Goal: Task Accomplishment & Management: Complete application form

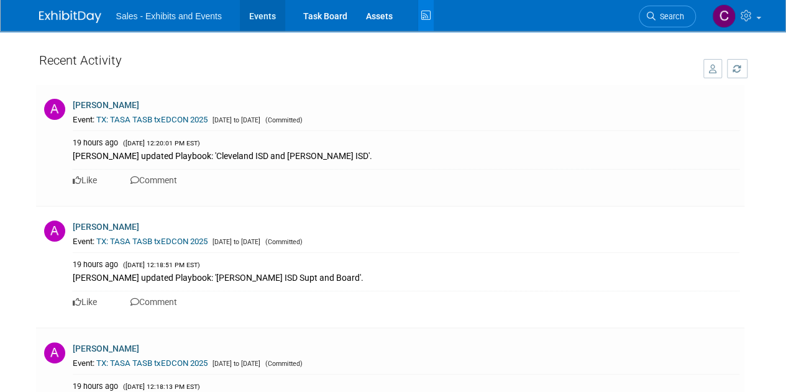
click at [262, 22] on link "Events" at bounding box center [262, 15] width 45 height 31
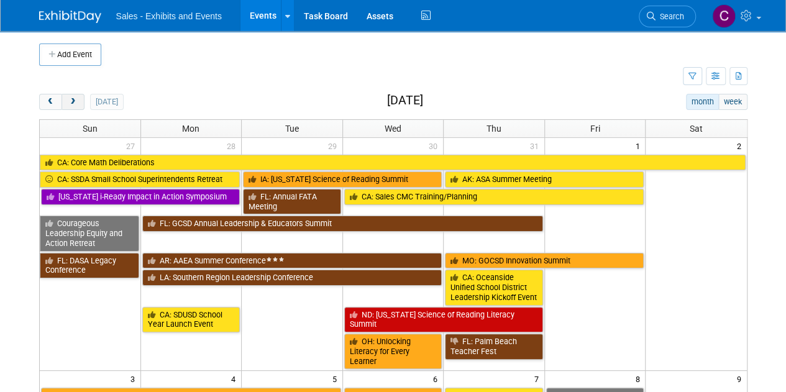
click at [70, 101] on span "next" at bounding box center [72, 102] width 9 height 8
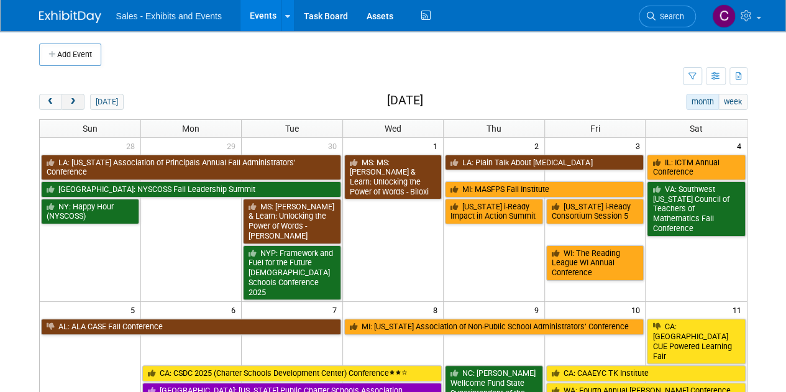
click at [70, 101] on span "next" at bounding box center [72, 102] width 9 height 8
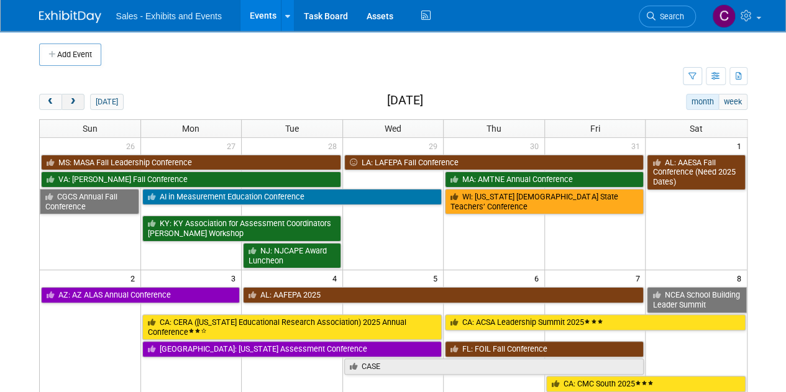
click at [70, 101] on span "next" at bounding box center [72, 102] width 9 height 8
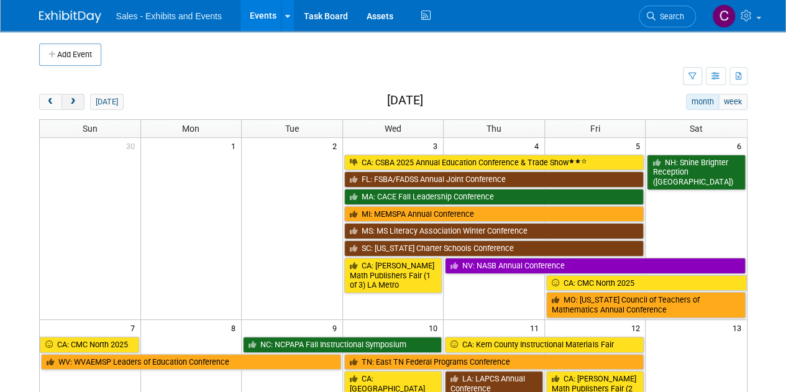
click at [70, 101] on span "next" at bounding box center [72, 102] width 9 height 8
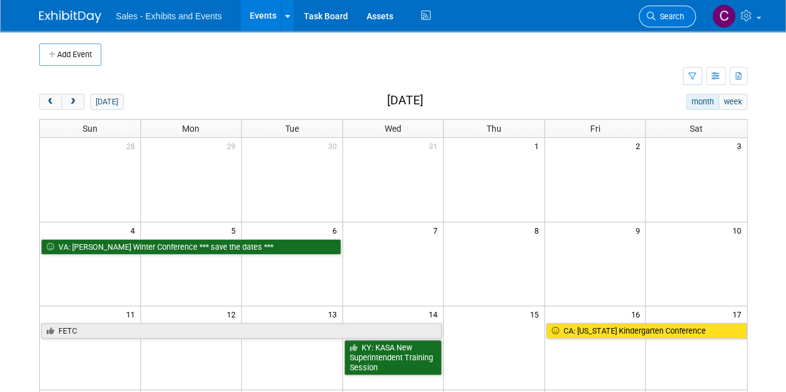
click at [663, 12] on span "Search" at bounding box center [669, 16] width 29 height 9
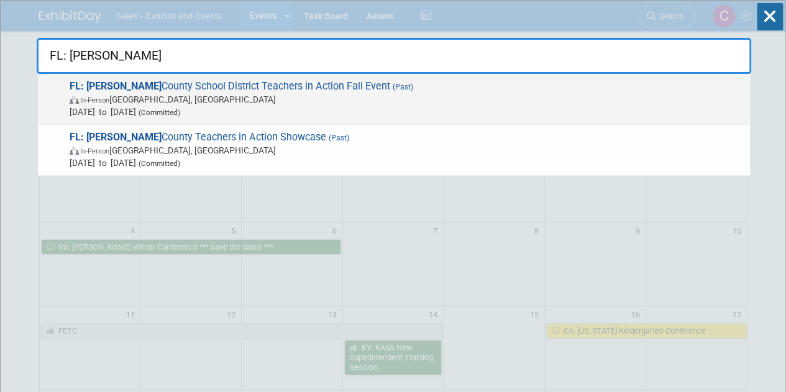
type input "FL: Hernando"
click at [235, 106] on span "Nov 1, 2024 to Nov 1, 2024 (Committed)" at bounding box center [407, 112] width 674 height 12
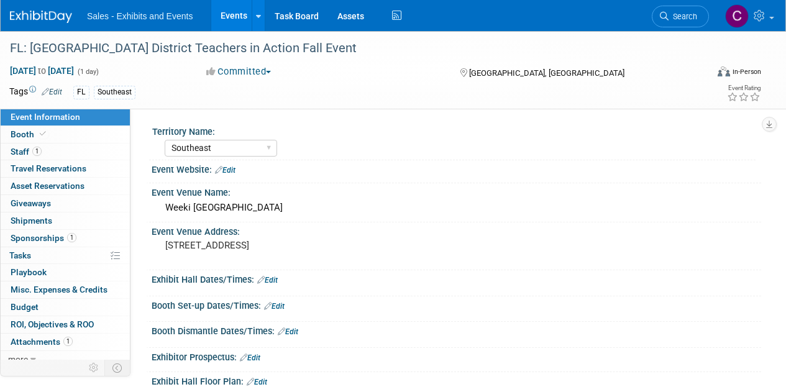
select select "Southeast"
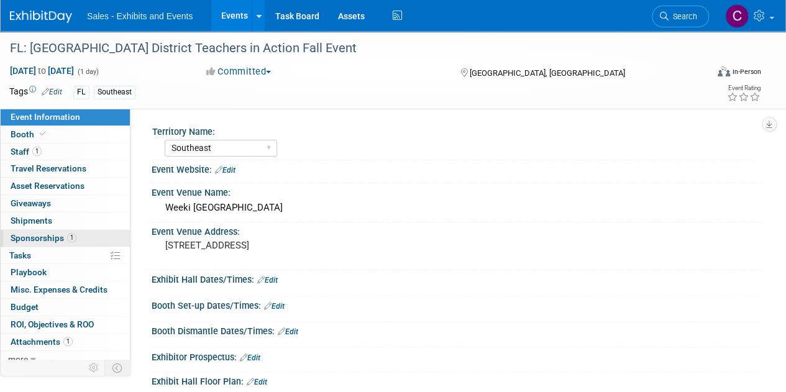
click at [27, 238] on span "Sponsorships 1" at bounding box center [44, 238] width 66 height 10
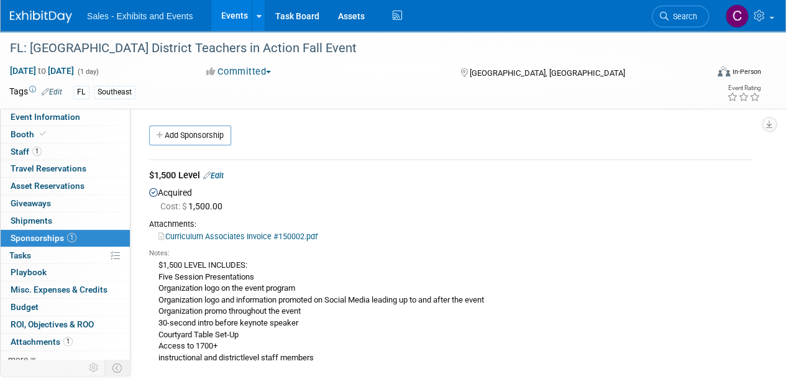
drag, startPoint x: 324, startPoint y: 361, endPoint x: 157, endPoint y: 270, distance: 191.0
click at [157, 270] on div "$1,500 LEVEL INCLUDES: Five Session Presentations Organization logo on the even…" at bounding box center [450, 310] width 603 height 105
copy div "$1,500 LEVEL INCLUDES: Five Session Presentations Organization logo on the even…"
click at [241, 12] on link "Events" at bounding box center [233, 15] width 45 height 31
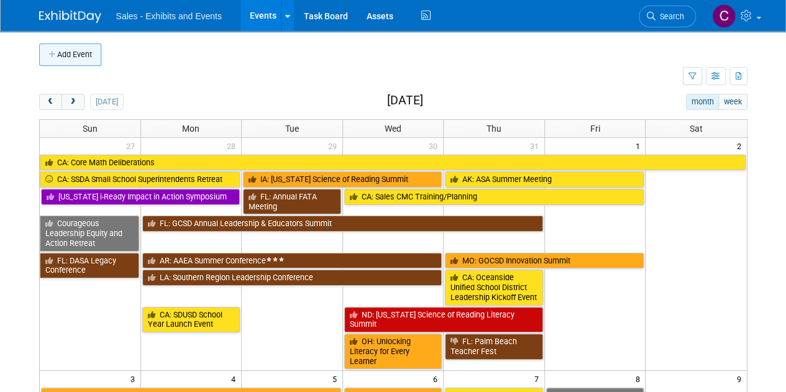
click at [86, 52] on button "Add Event" at bounding box center [70, 54] width 62 height 22
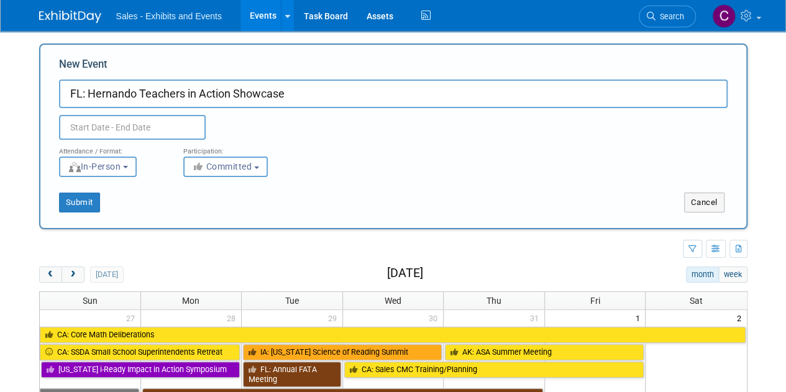
type input "FL: Hernando Teachers in Action Showcase"
click at [128, 126] on input "text" at bounding box center [132, 127] width 147 height 25
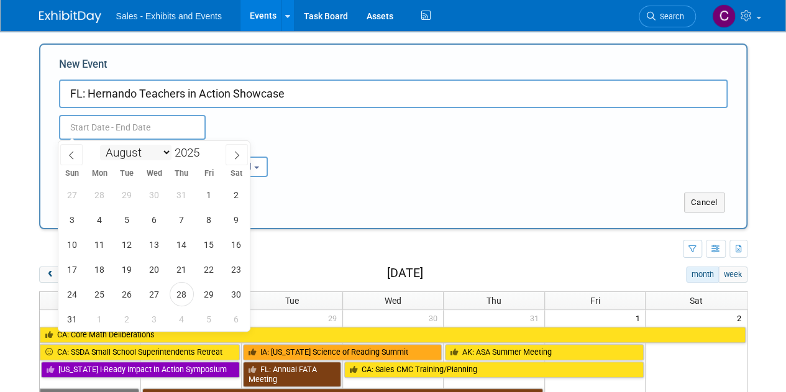
click at [162, 155] on select "January February March April May June July August September October November De…" at bounding box center [135, 153] width 71 height 16
select select "9"
click at [100, 145] on select "January February March April May June July August September October November De…" at bounding box center [135, 153] width 71 height 16
click at [209, 294] on span "31" at bounding box center [209, 294] width 24 height 24
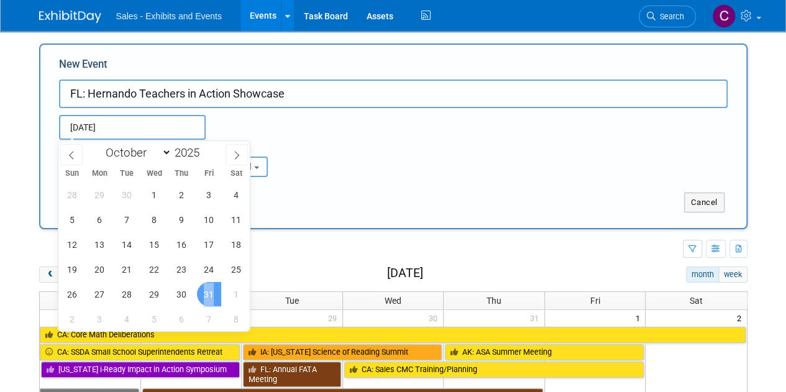
type input "Oct 31, 2025 to Oct 31, 2025"
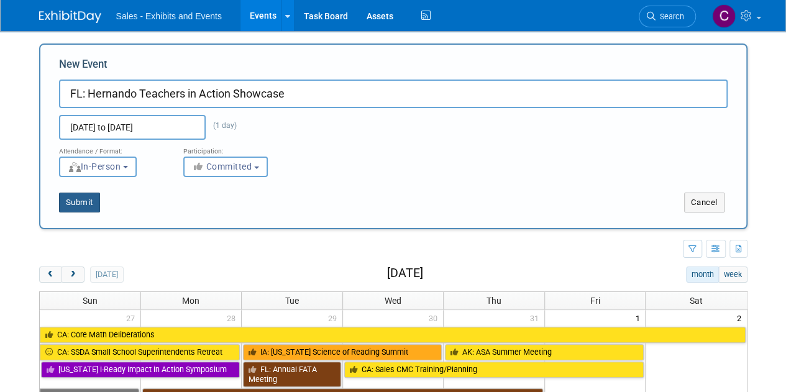
click at [80, 206] on button "Submit" at bounding box center [79, 203] width 41 height 20
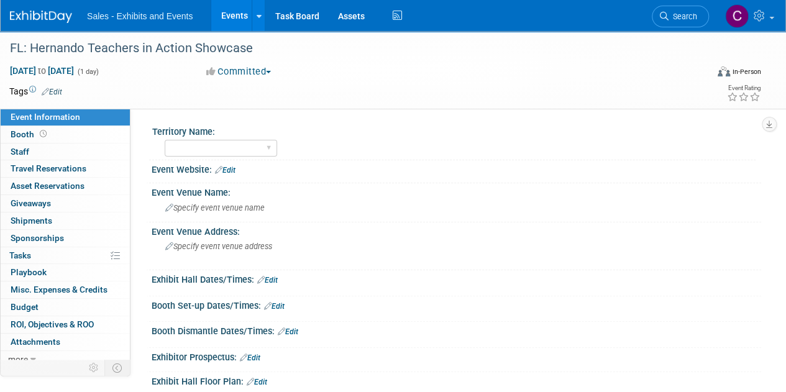
click at [57, 93] on link "Edit" at bounding box center [52, 92] width 21 height 9
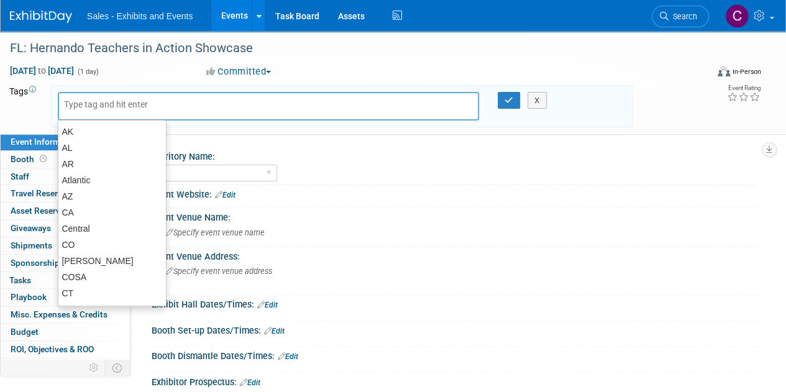
type input "f"
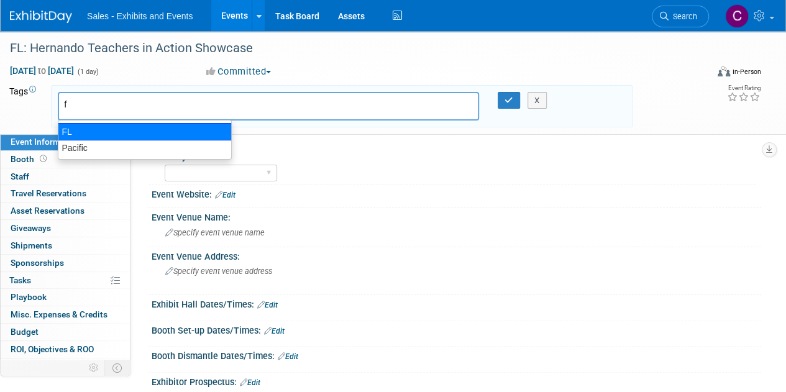
click at [65, 130] on div "FL" at bounding box center [145, 131] width 174 height 17
type input "FL"
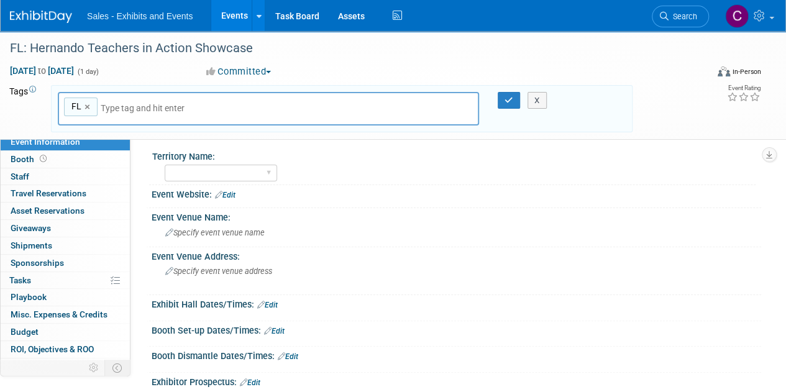
type input "s"
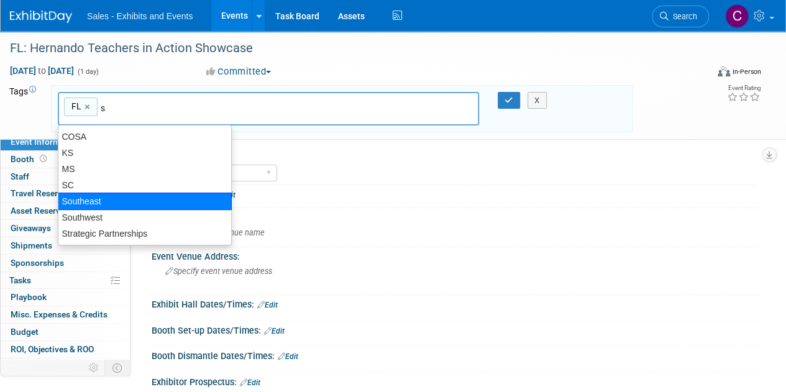
click at [92, 201] on div "Southeast" at bounding box center [145, 201] width 174 height 17
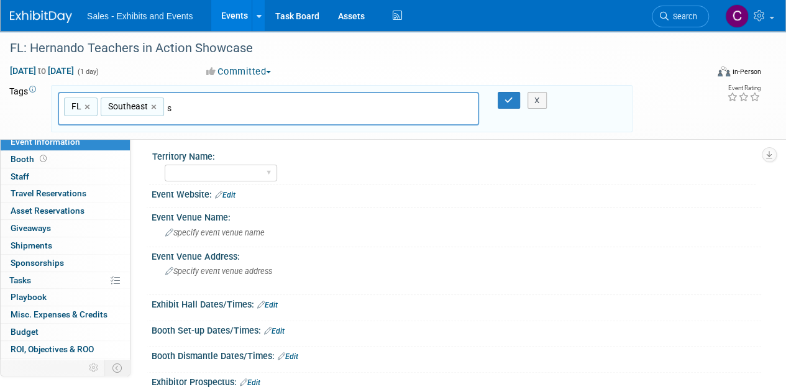
type input "FL, Southeast"
click at [253, 167] on select "Atlantic Southeast Central Southwest Pacific Mountain National Strategic Partne…" at bounding box center [221, 173] width 112 height 17
select select "Southeast"
click at [165, 165] on select "Atlantic Southeast Central Southwest Pacific Mountain National Strategic Partne…" at bounding box center [221, 173] width 112 height 17
click at [512, 105] on button "button" at bounding box center [509, 100] width 22 height 17
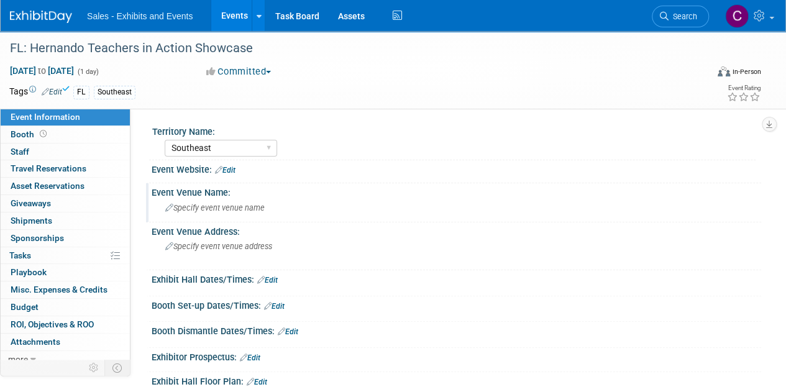
click at [204, 208] on span "Specify event venue name" at bounding box center [214, 207] width 99 height 9
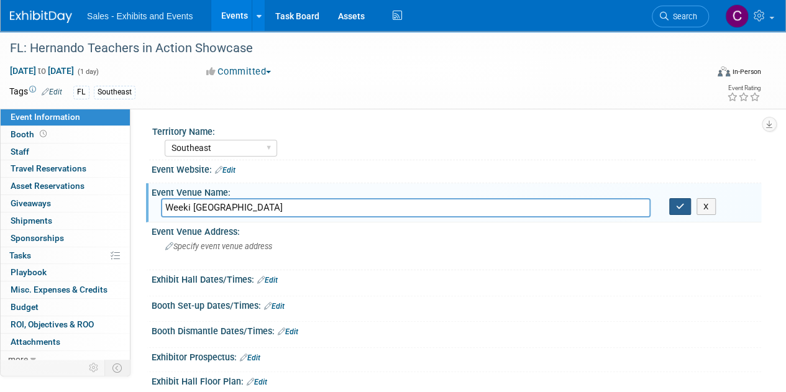
type input "Weeki [GEOGRAPHIC_DATA]"
click at [677, 203] on icon "button" at bounding box center [680, 207] width 9 height 8
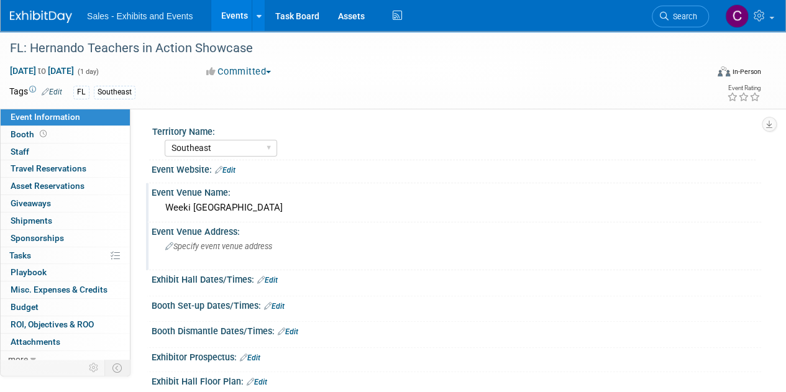
click at [224, 253] on div "Specify event venue address" at bounding box center [278, 251] width 235 height 29
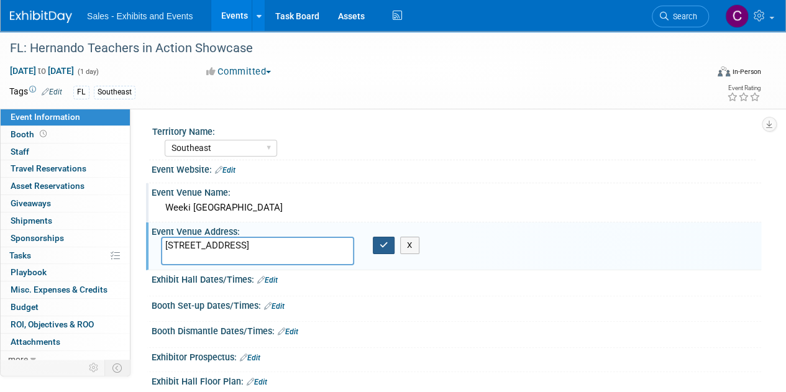
type textarea "[STREET_ADDRESS]"
click at [385, 244] on icon "button" at bounding box center [384, 245] width 9 height 8
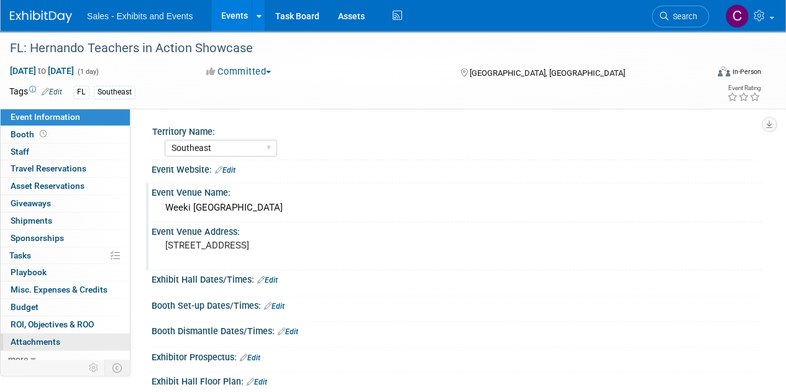
click at [29, 337] on span "Attachments 0" at bounding box center [36, 342] width 50 height 10
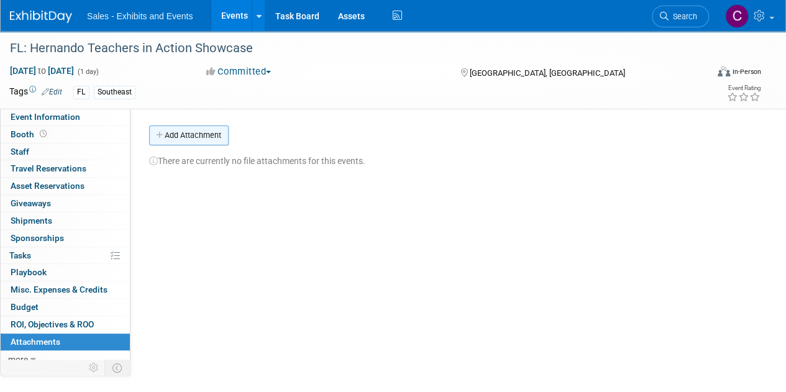
click at [200, 131] on button "Add Attachment" at bounding box center [189, 136] width 80 height 20
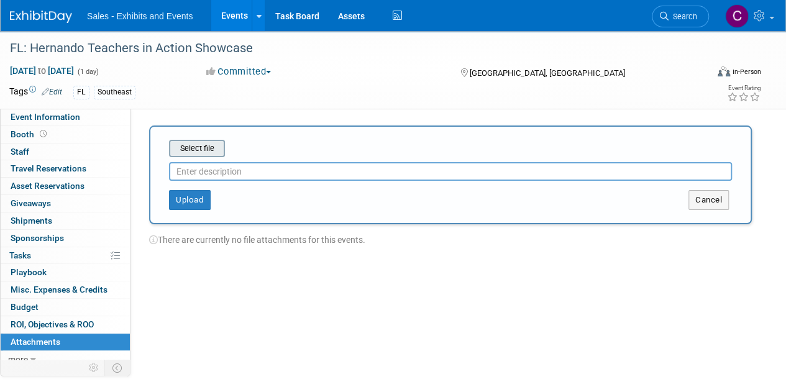
click at [208, 147] on input "file" at bounding box center [150, 148] width 148 height 15
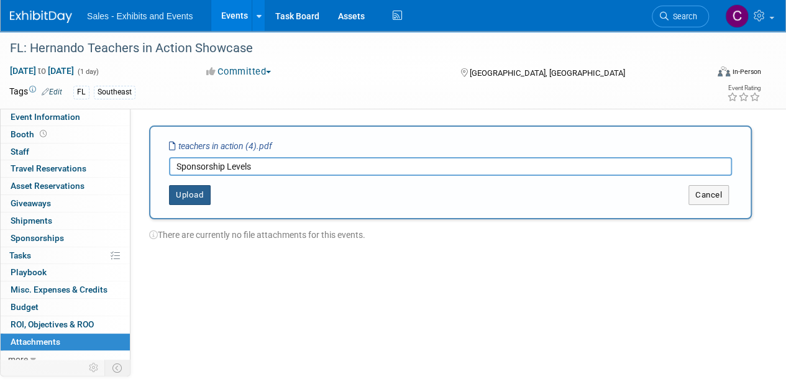
type input "Sponsorship Levels"
click at [186, 196] on button "Upload" at bounding box center [190, 195] width 42 height 20
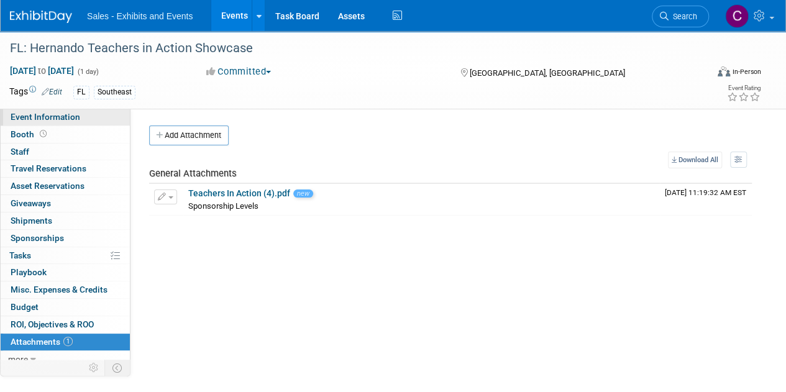
click at [26, 118] on span "Event Information" at bounding box center [46, 117] width 70 height 10
select select "Southeast"
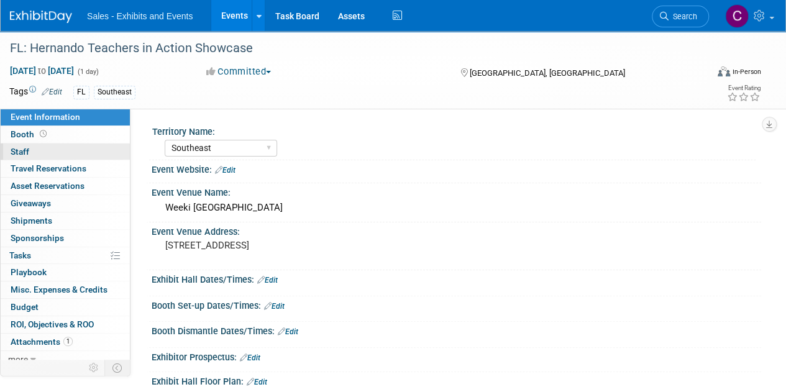
click at [19, 150] on span "Staff 0" at bounding box center [20, 152] width 19 height 10
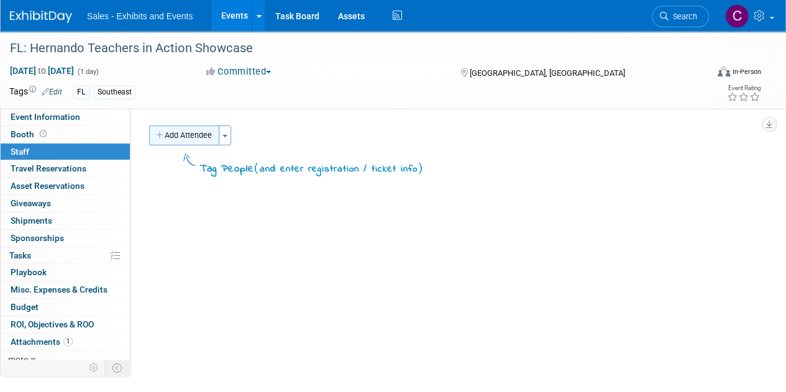
click at [178, 140] on button "Add Attendee" at bounding box center [184, 136] width 70 height 20
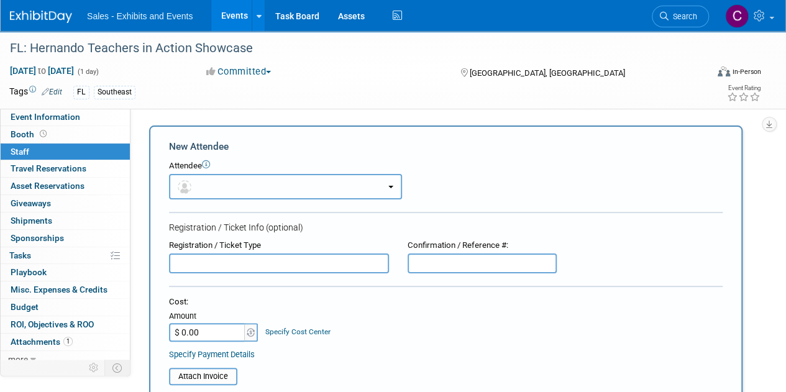
click at [229, 193] on button "button" at bounding box center [285, 186] width 233 height 25
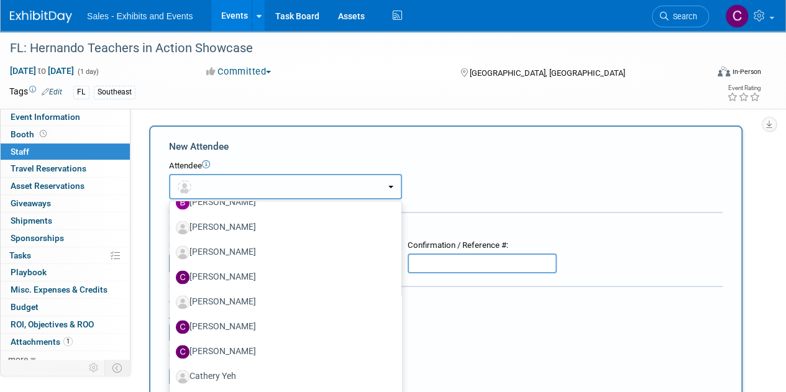
scroll to position [1229, 0]
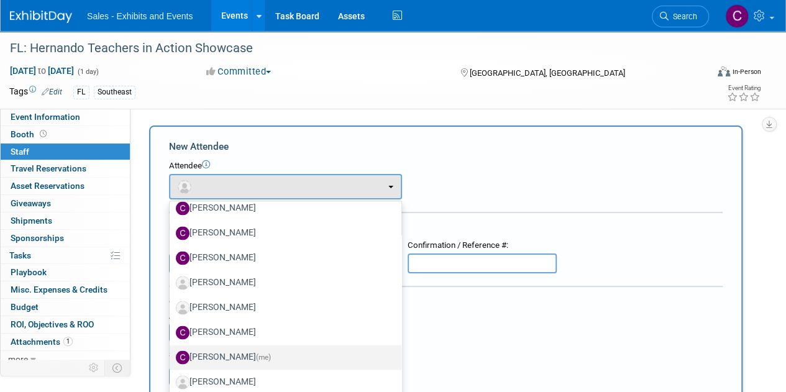
click at [216, 355] on label "[PERSON_NAME] (me)" at bounding box center [282, 357] width 213 height 20
click at [171, 355] on input "[PERSON_NAME] (me)" at bounding box center [167, 356] width 8 height 8
select select "a9e3834d-668b-4315-a5d4-069993be606a"
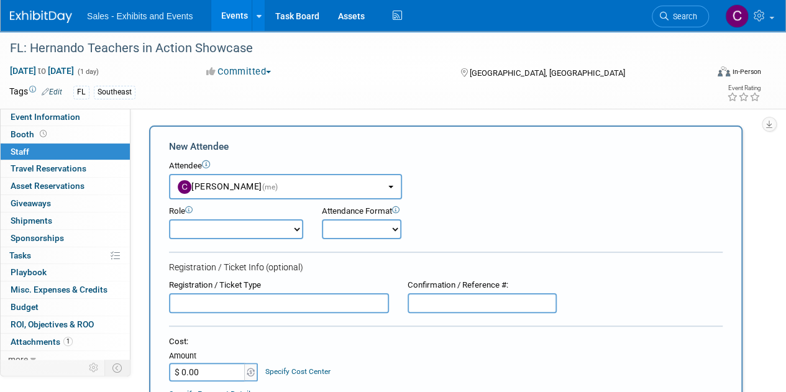
click at [221, 227] on select "Author Demonstrator Host Planner Presenter Product Rep Sales Representative" at bounding box center [236, 229] width 134 height 20
select select "6"
click at [169, 219] on select "Author Demonstrator Host Planner Presenter Product Rep Sales Representative" at bounding box center [236, 229] width 134 height 20
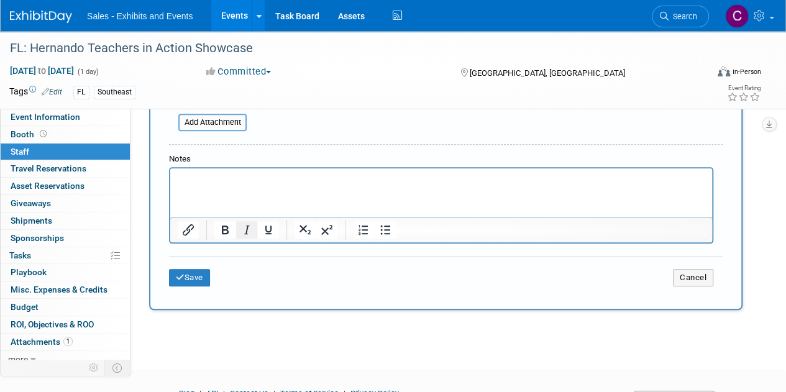
scroll to position [355, 0]
click at [190, 266] on div "Save Cancel" at bounding box center [446, 275] width 554 height 40
click at [194, 268] on button "Save" at bounding box center [189, 276] width 41 height 17
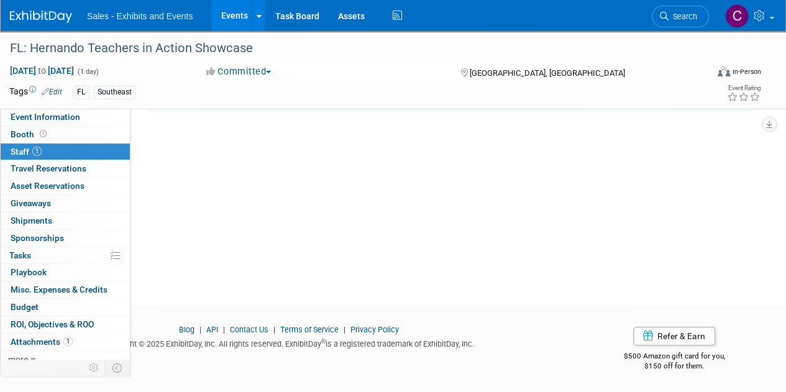
scroll to position [0, 0]
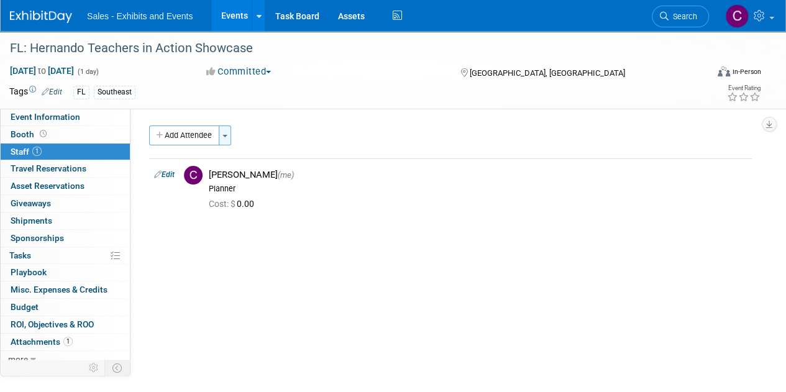
click at [226, 136] on span "button" at bounding box center [224, 136] width 5 height 2
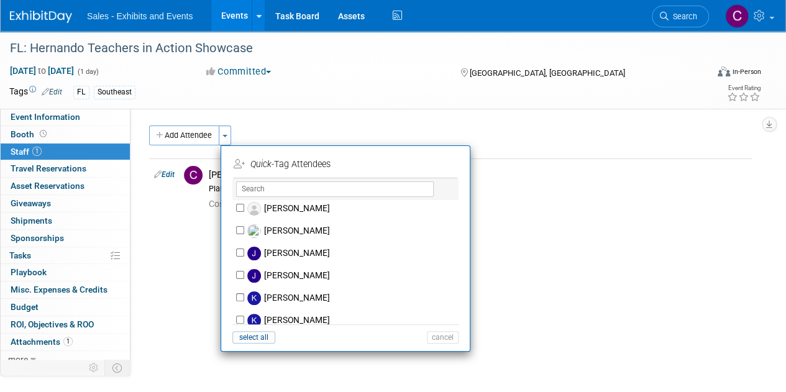
scroll to position [3062, 0]
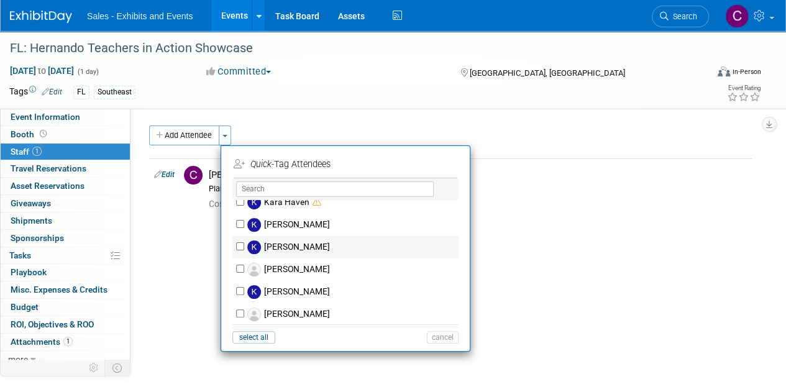
click at [290, 236] on label "[PERSON_NAME]" at bounding box center [353, 247] width 219 height 22
click at [244, 242] on input "[PERSON_NAME]" at bounding box center [240, 246] width 8 height 8
checkbox input "true"
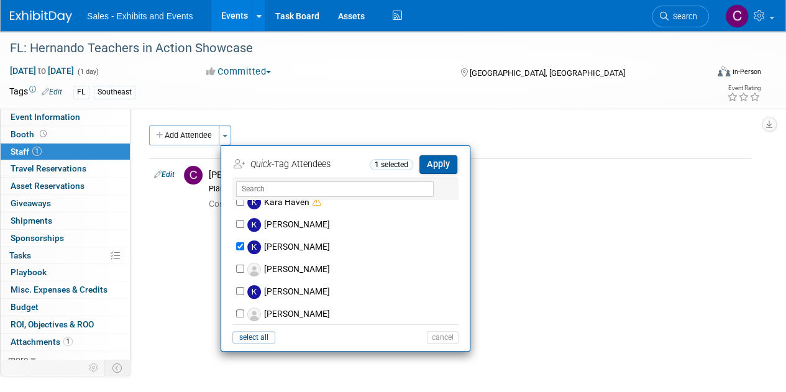
click at [439, 159] on button "Apply" at bounding box center [438, 164] width 38 height 18
